Goal: Book appointment/travel/reservation

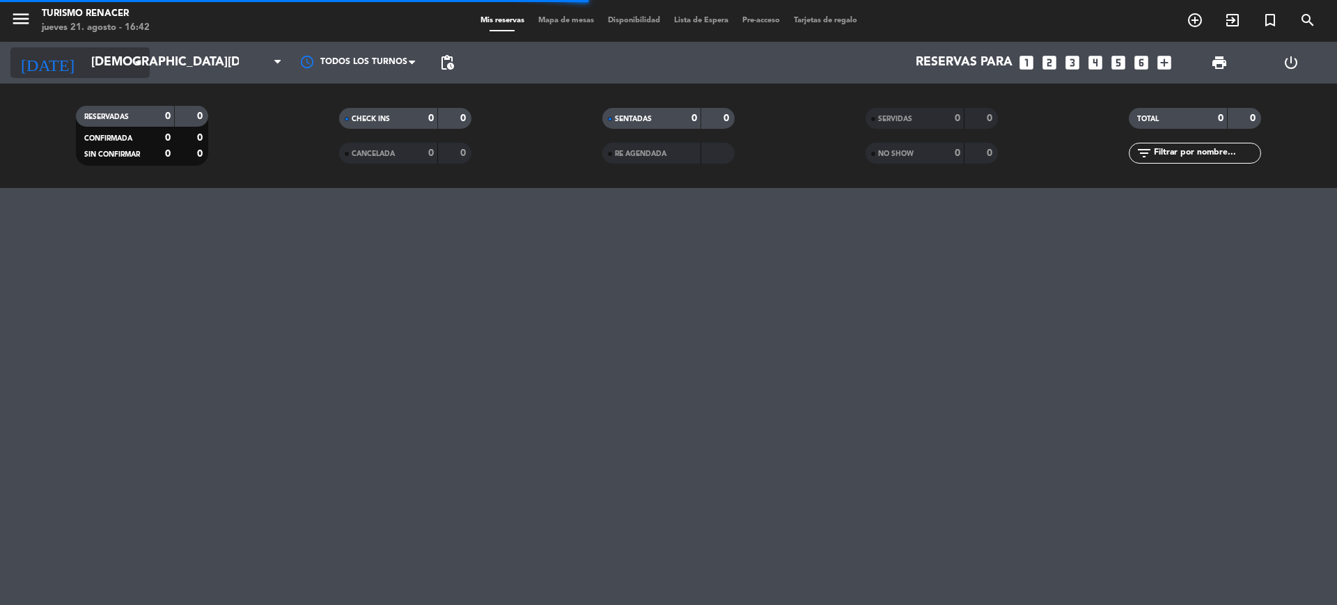
click at [117, 77] on div "[DATE] [DATE] arrow_drop_down" at bounding box center [79, 62] width 139 height 31
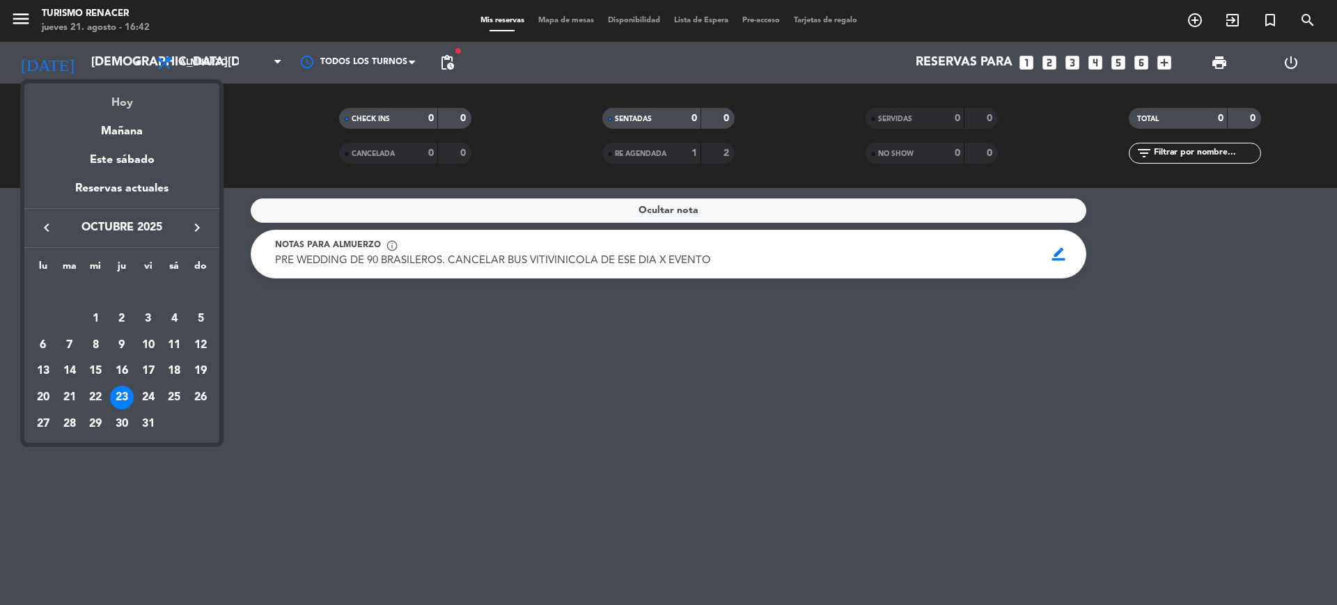
click at [114, 90] on div "Hoy" at bounding box center [121, 98] width 195 height 29
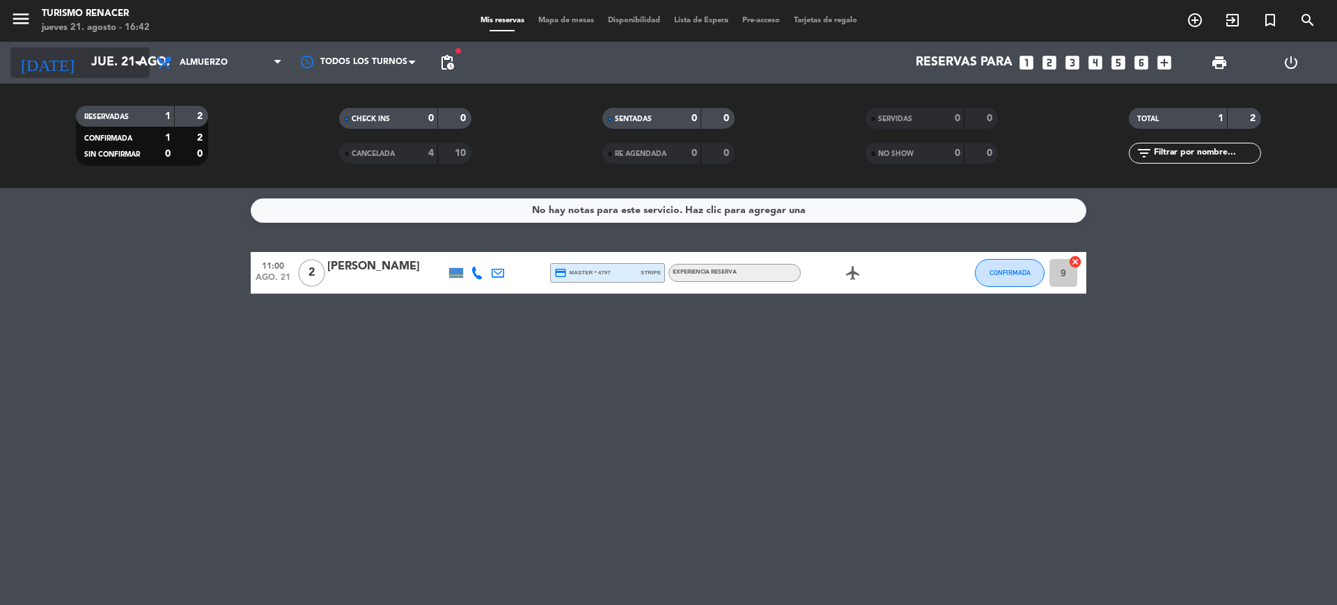
click at [84, 63] on input "jue. 21 ago." at bounding box center [165, 63] width 162 height 28
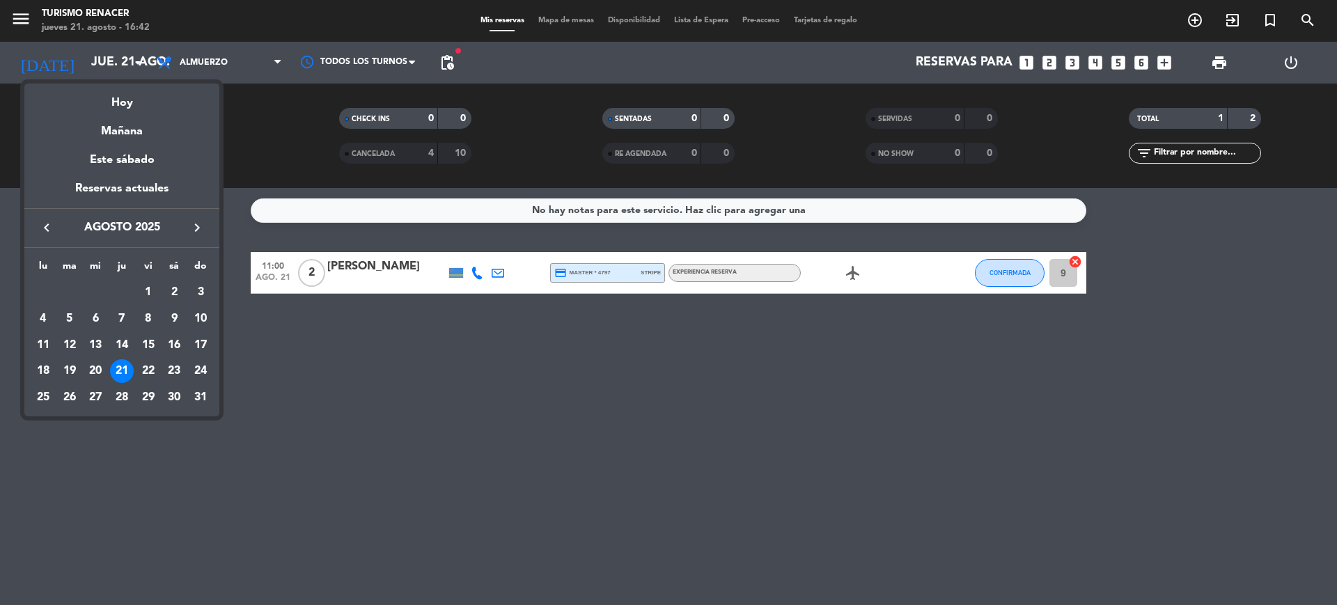
click at [17, 22] on div at bounding box center [668, 302] width 1337 height 605
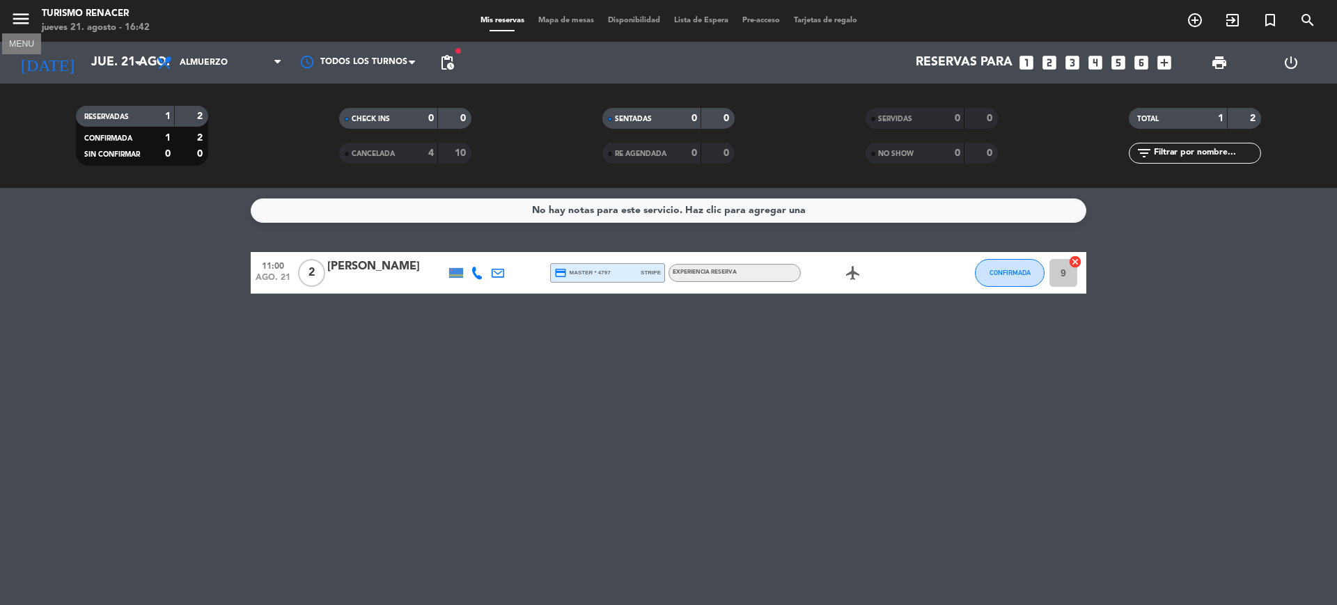
click at [17, 22] on icon "menu" at bounding box center [20, 18] width 21 height 21
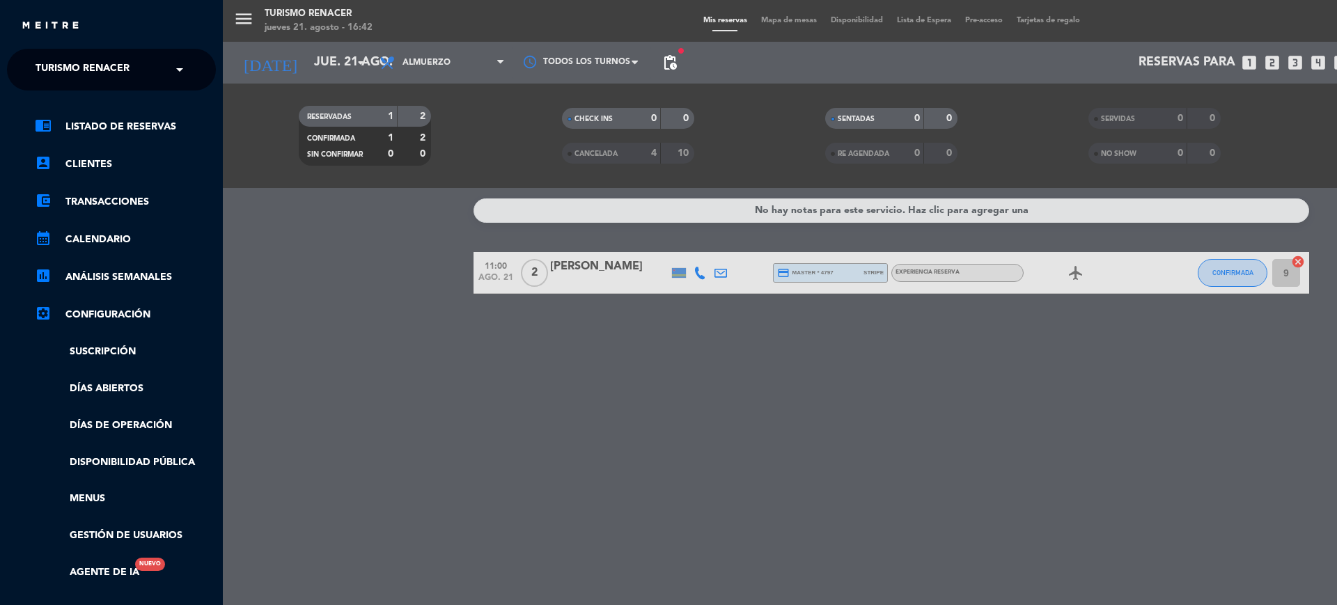
click at [68, 70] on span "Turismo Renacer" at bounding box center [83, 69] width 94 height 29
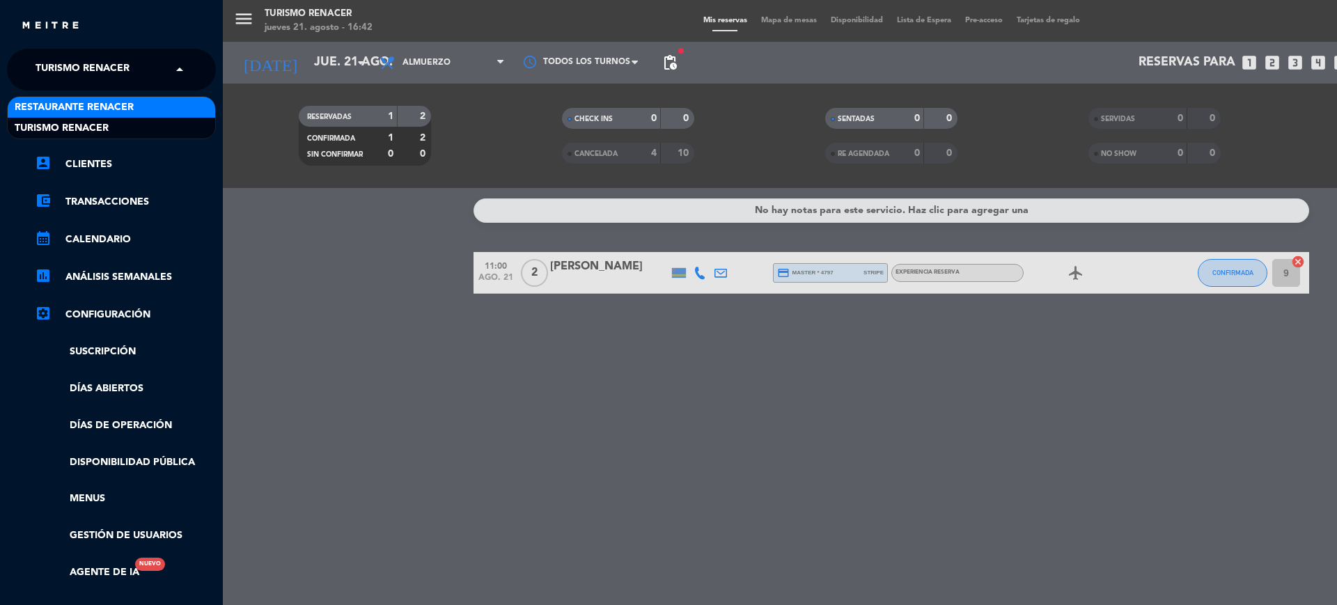
click at [82, 111] on span "Restaurante Renacer" at bounding box center [74, 108] width 119 height 16
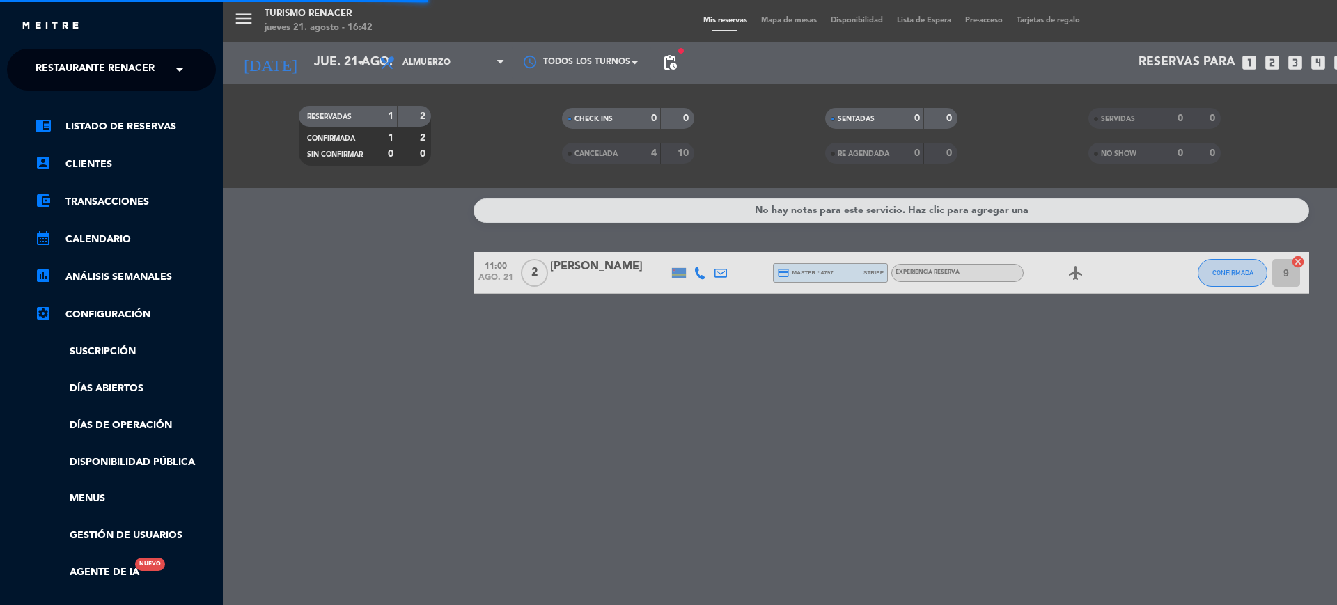
click at [264, 231] on div "menu Turismo Renacer [DATE] 21. agosto - 16:42 Mis reservas Mapa de mesas Dispo…" at bounding box center [891, 302] width 1337 height 605
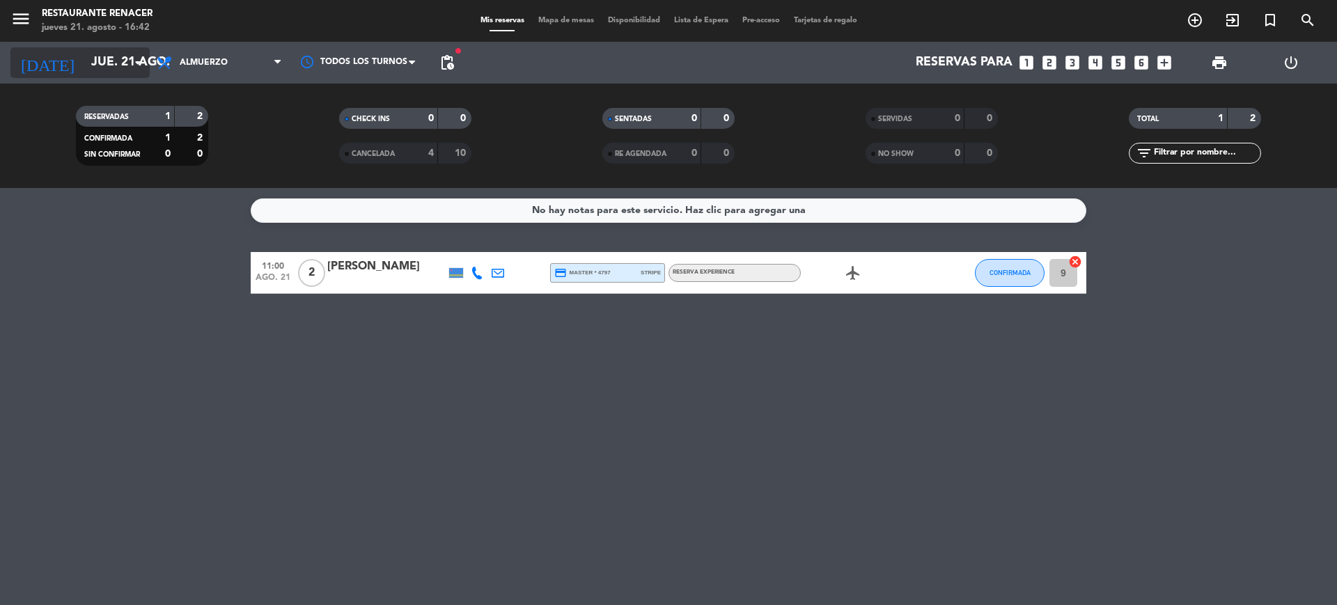
click at [87, 61] on input "jue. 21 ago." at bounding box center [165, 63] width 162 height 28
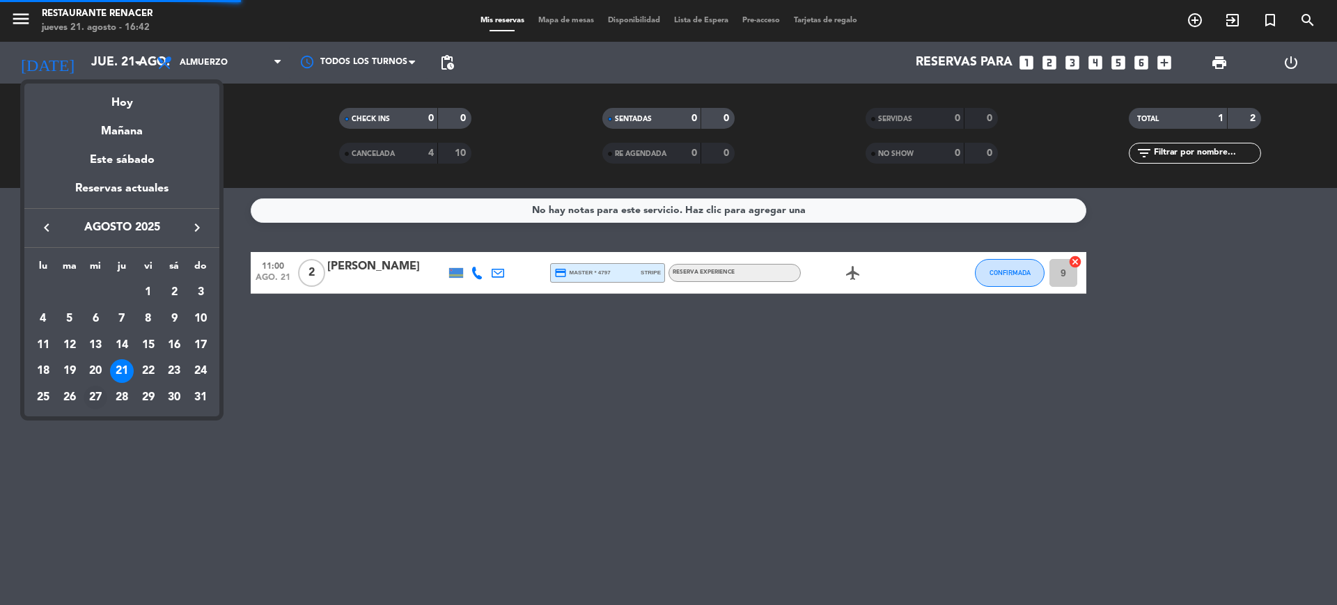
click at [91, 393] on div "27" at bounding box center [96, 398] width 24 height 24
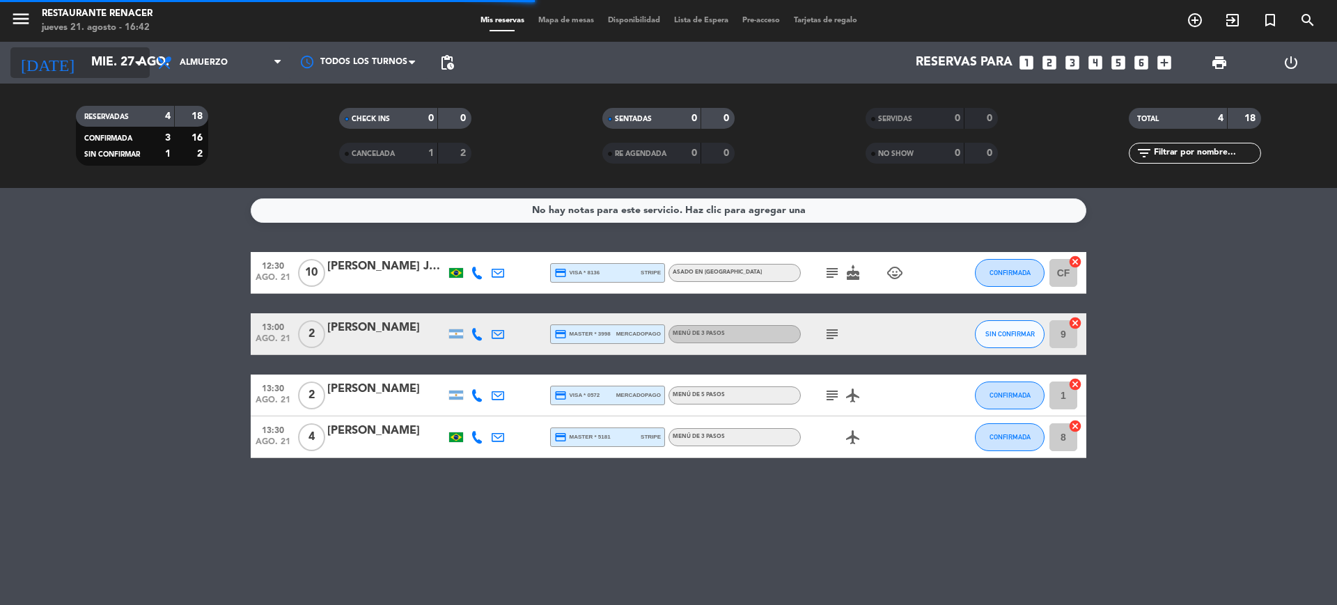
click at [85, 70] on input "mié. 27 ago." at bounding box center [165, 63] width 162 height 28
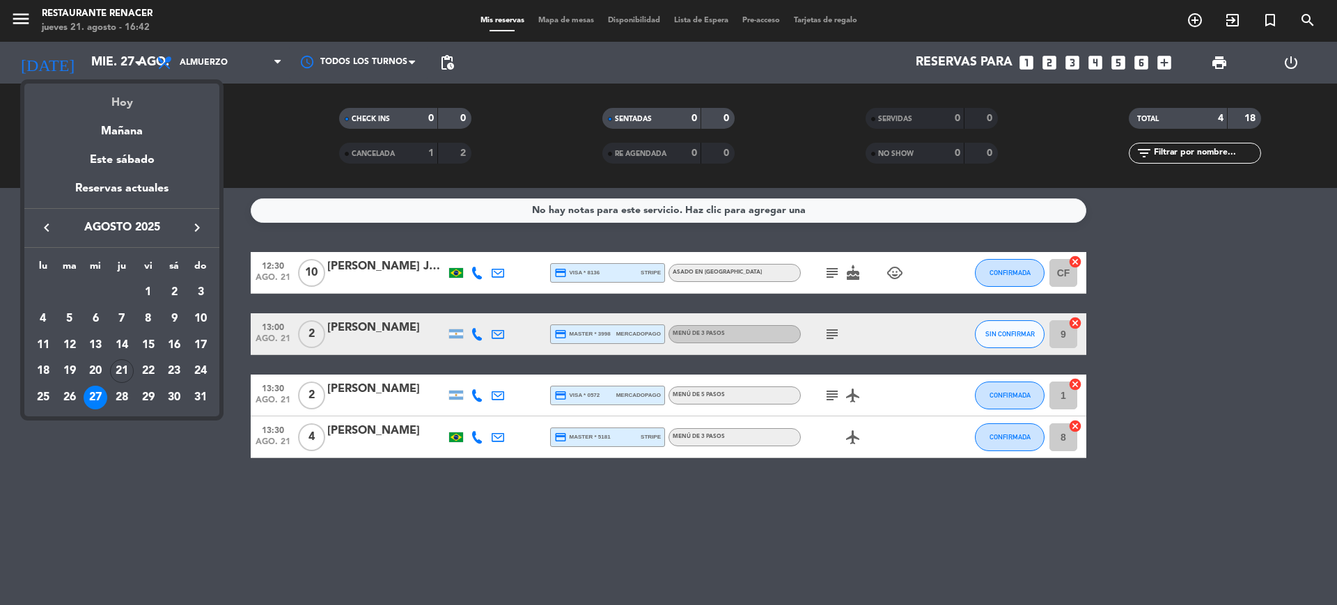
click at [134, 107] on div "Hoy" at bounding box center [121, 98] width 195 height 29
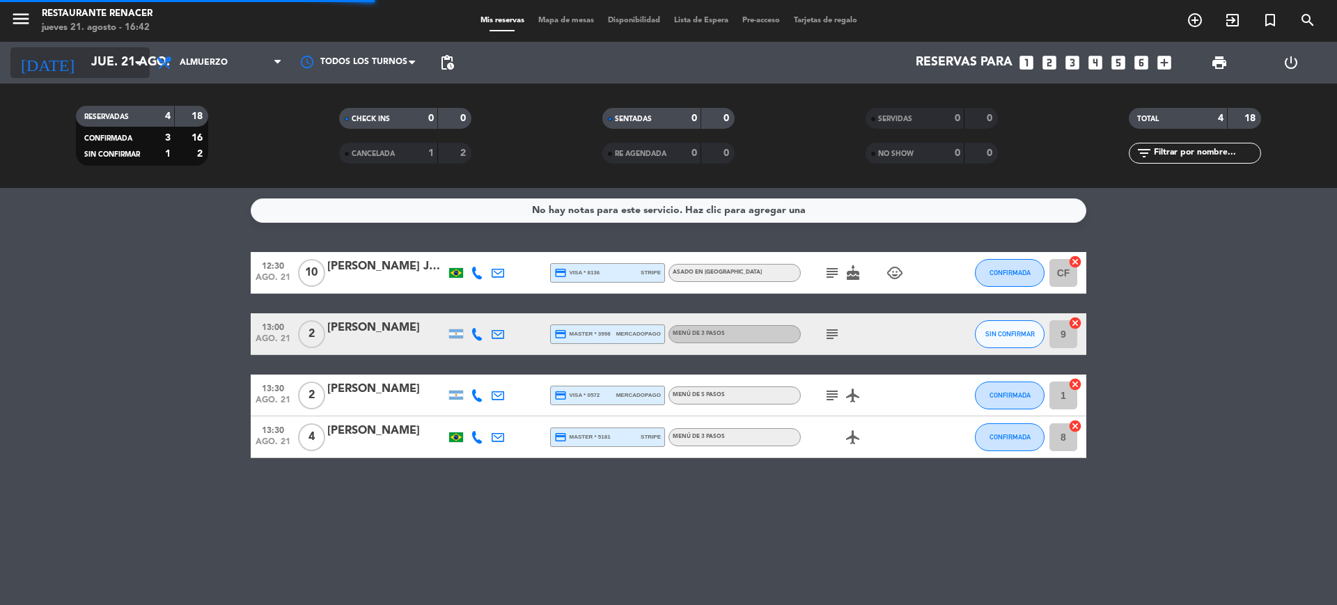
click at [115, 65] on input "jue. 21 ago." at bounding box center [165, 63] width 162 height 28
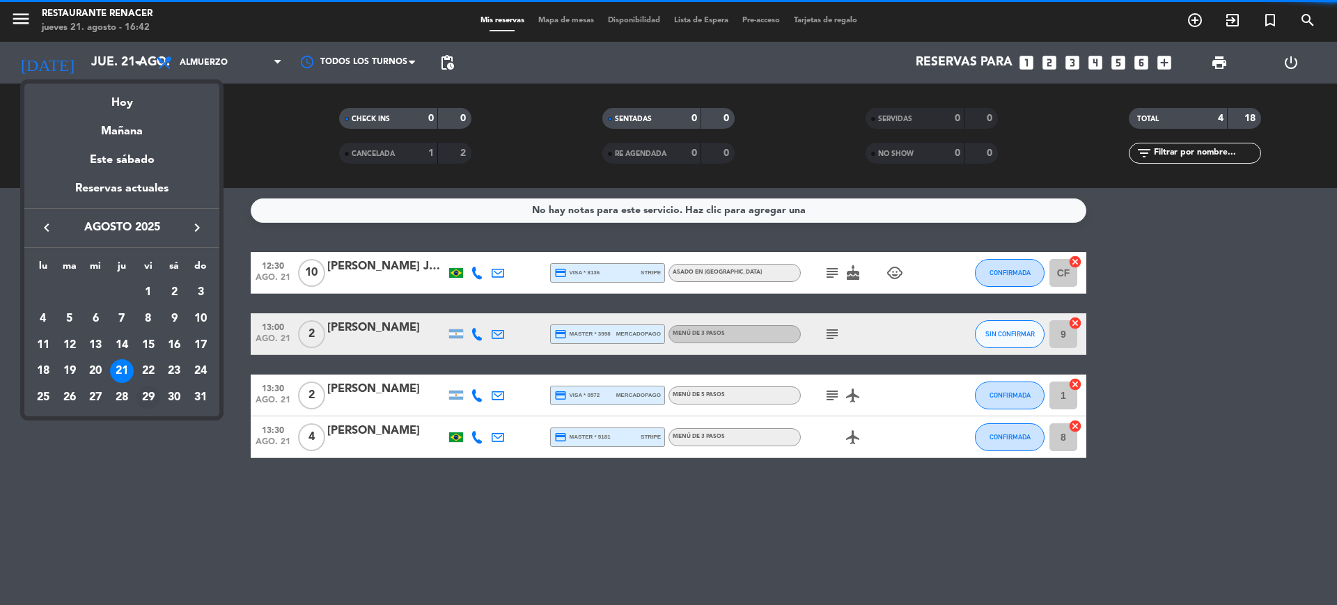
click at [153, 391] on div "29" at bounding box center [149, 398] width 24 height 24
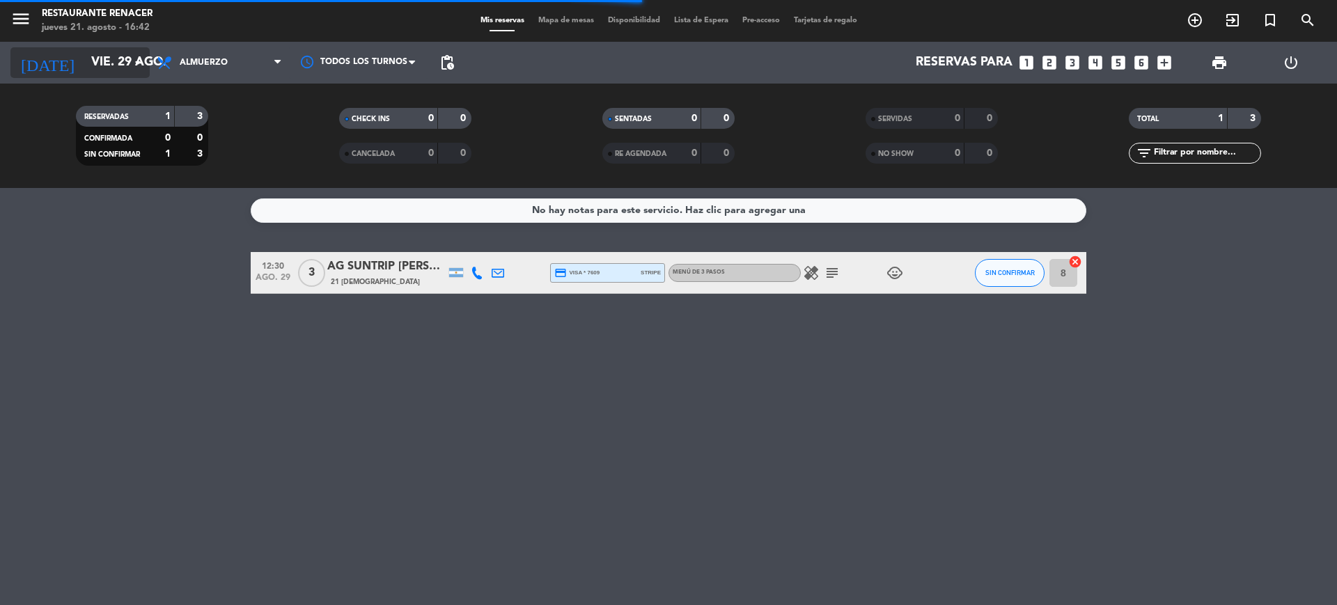
click at [95, 63] on input "vie. 29 ago." at bounding box center [165, 63] width 162 height 28
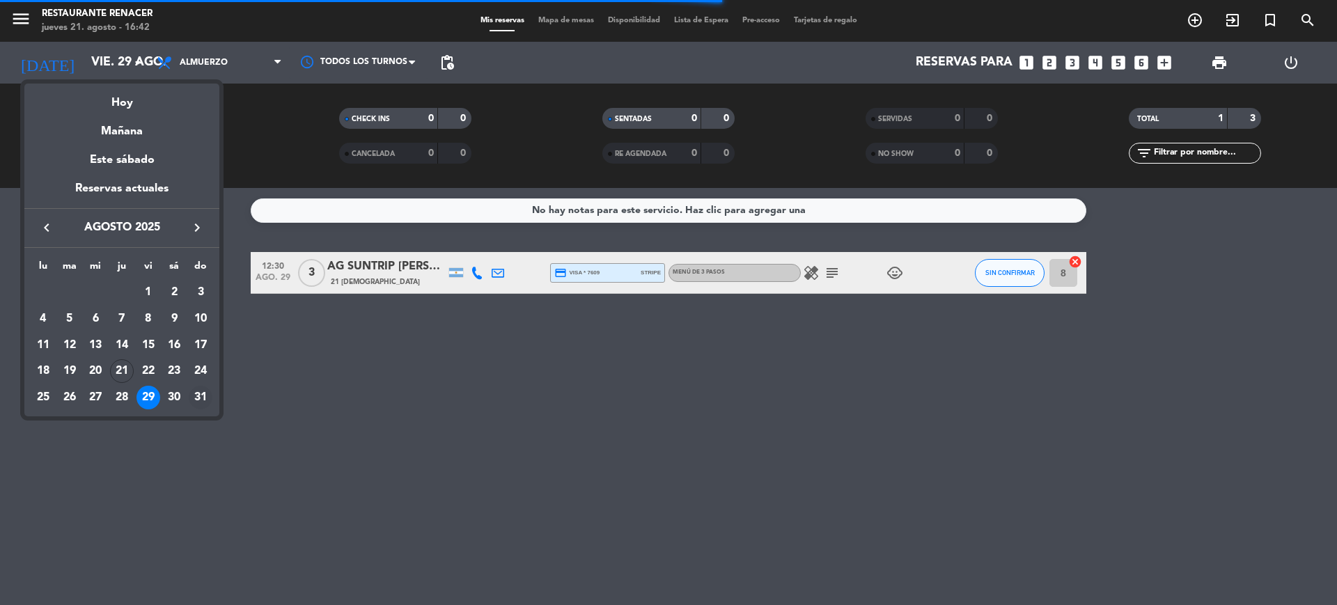
click at [200, 389] on div "31" at bounding box center [201, 398] width 24 height 24
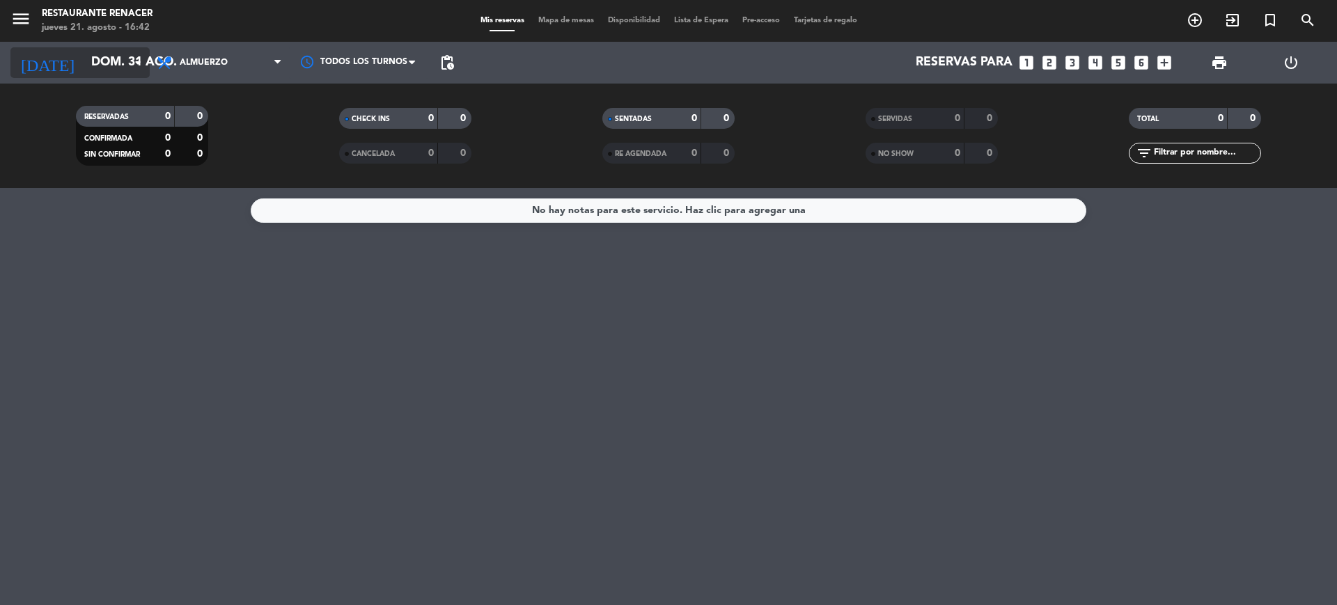
click at [90, 67] on input "dom. 31 ago." at bounding box center [165, 63] width 162 height 28
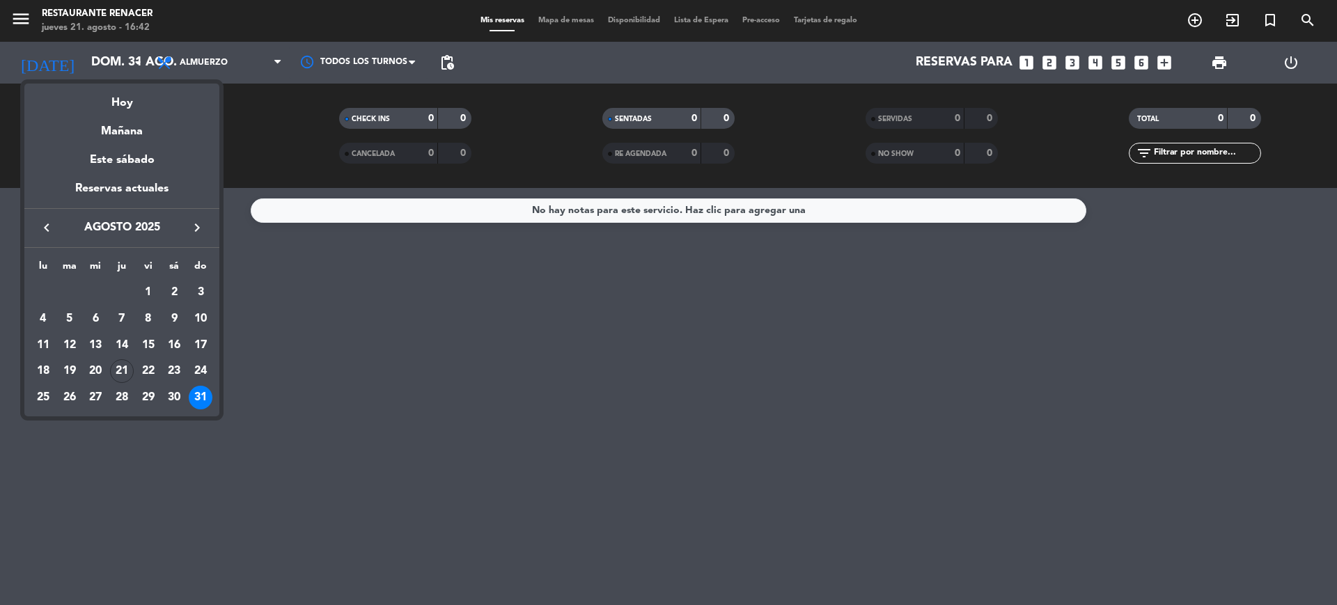
click at [201, 238] on div "keyboard_arrow_left agosto 2025 keyboard_arrow_right" at bounding box center [121, 227] width 195 height 39
click at [198, 227] on icon "keyboard_arrow_right" at bounding box center [197, 227] width 17 height 17
click at [44, 343] on div "8" at bounding box center [43, 346] width 24 height 24
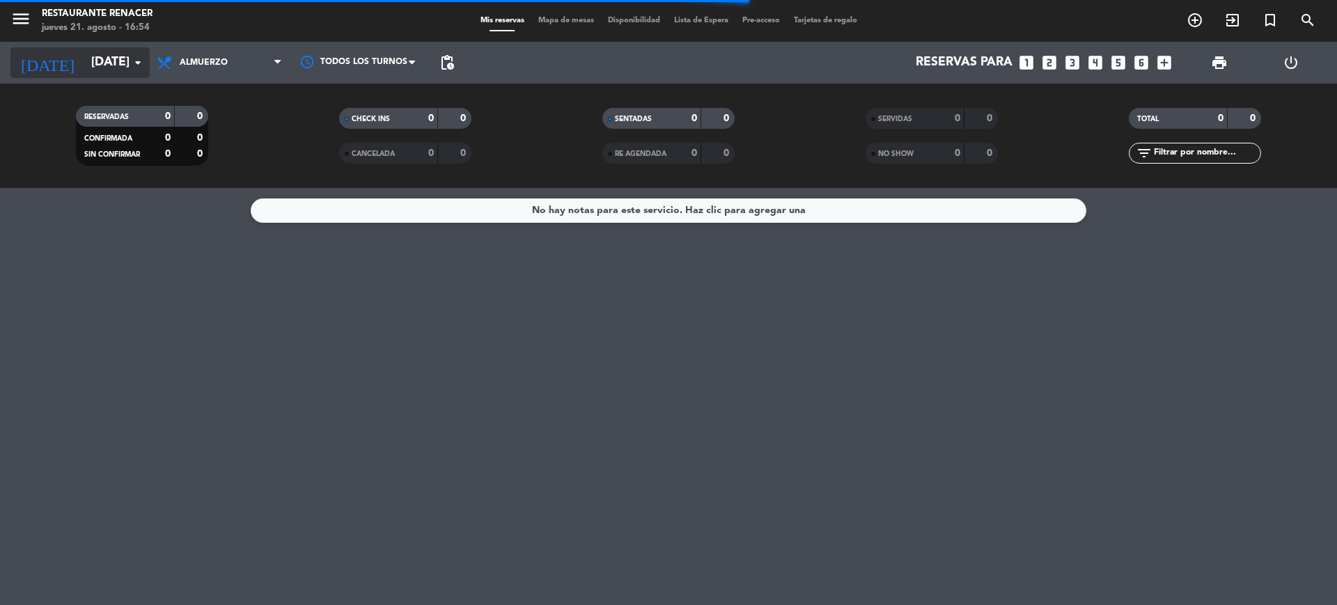
click at [84, 72] on input "[DATE]" at bounding box center [165, 63] width 162 height 28
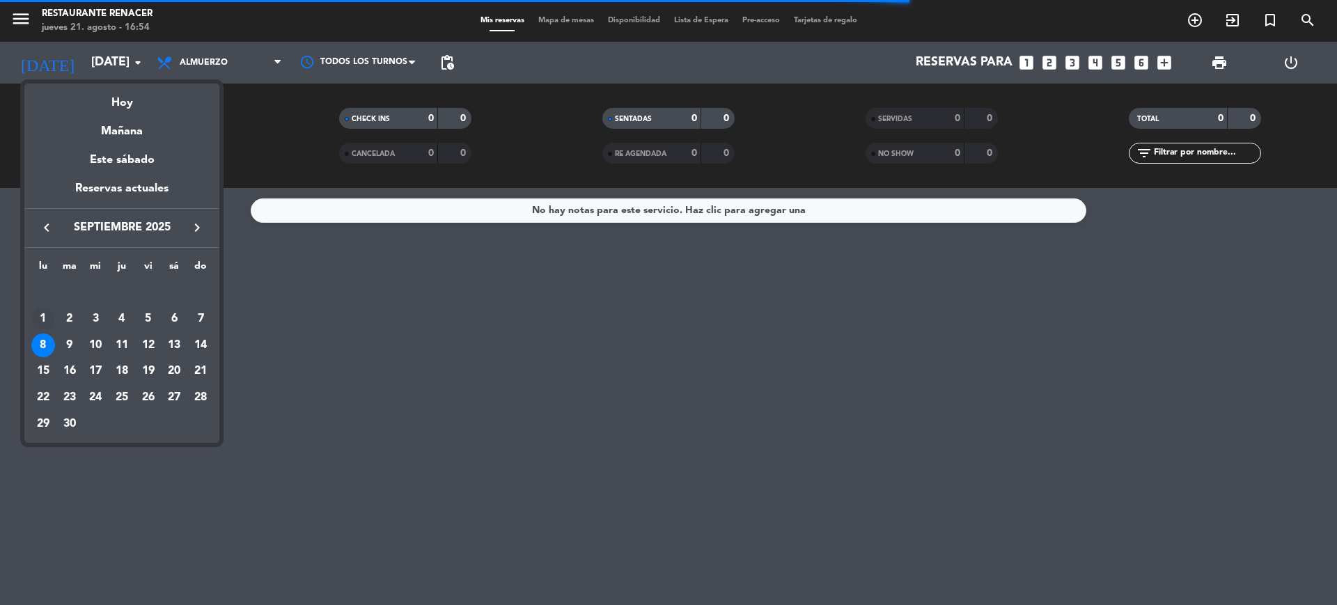
click at [45, 318] on div "1" at bounding box center [43, 319] width 24 height 24
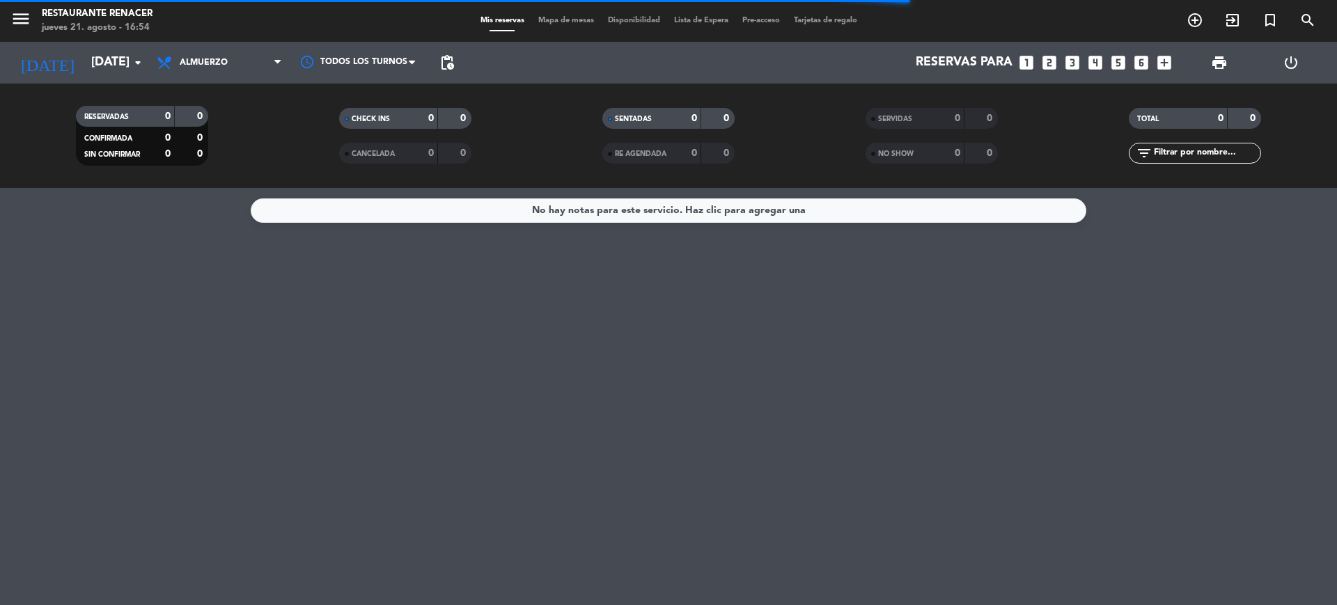
type input "[DATE]"
